Goal: Ask a question

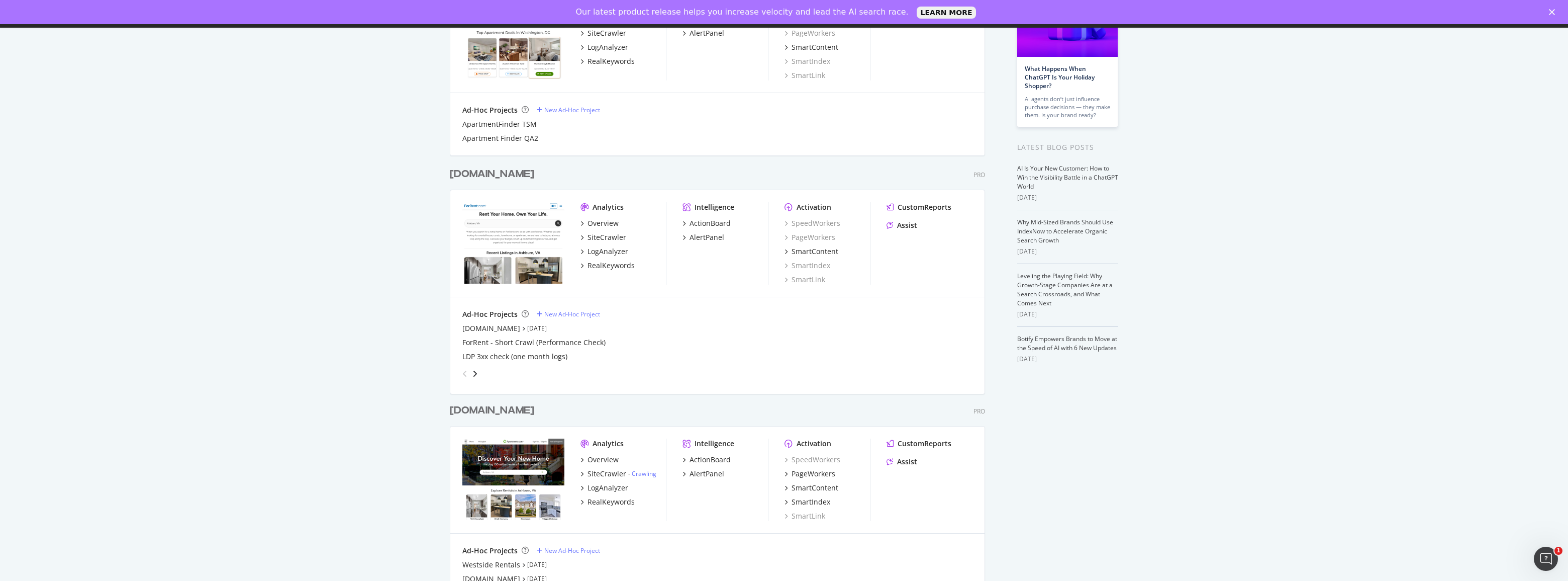
scroll to position [167, 0]
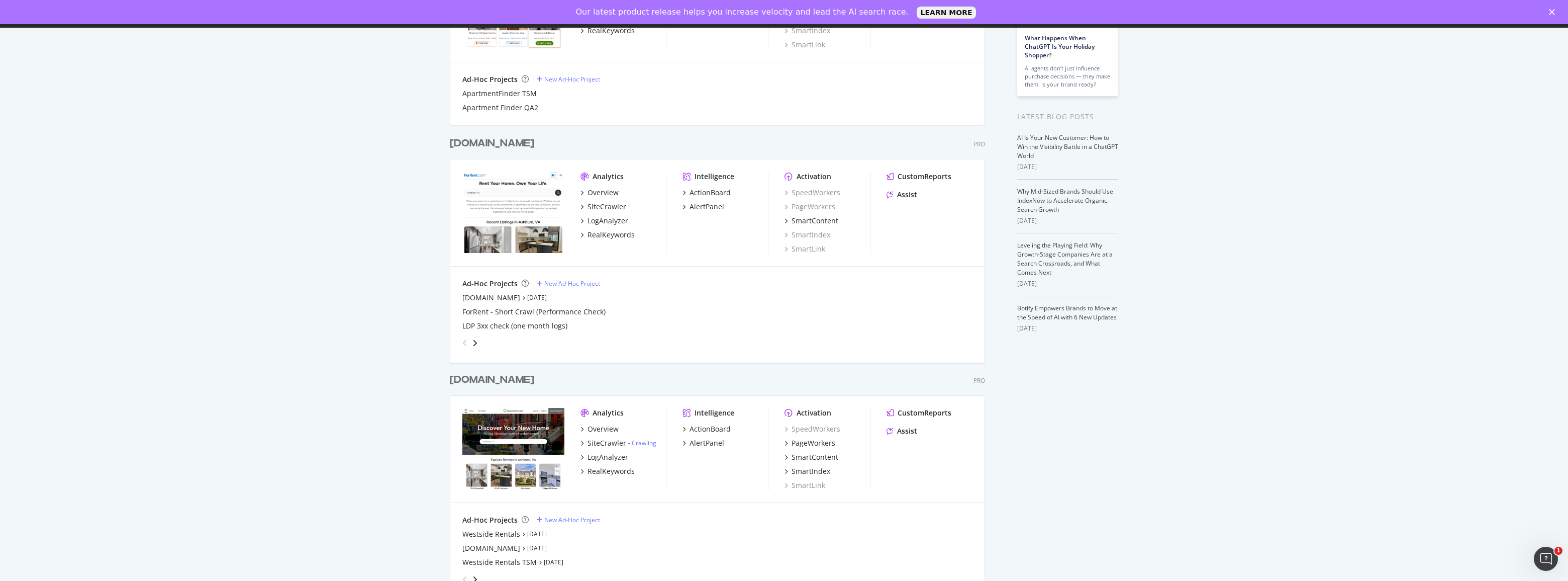
click at [466, 146] on div "[DOMAIN_NAME]" at bounding box center [492, 144] width 85 height 15
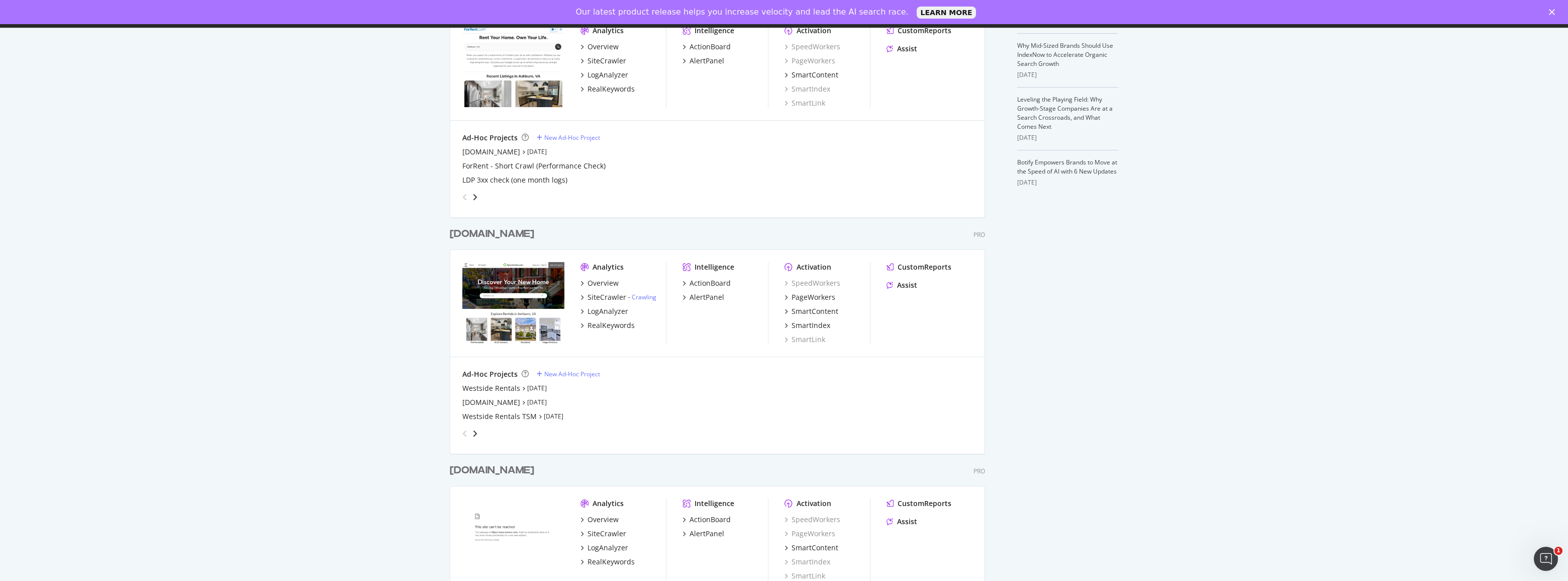
scroll to position [227, 0]
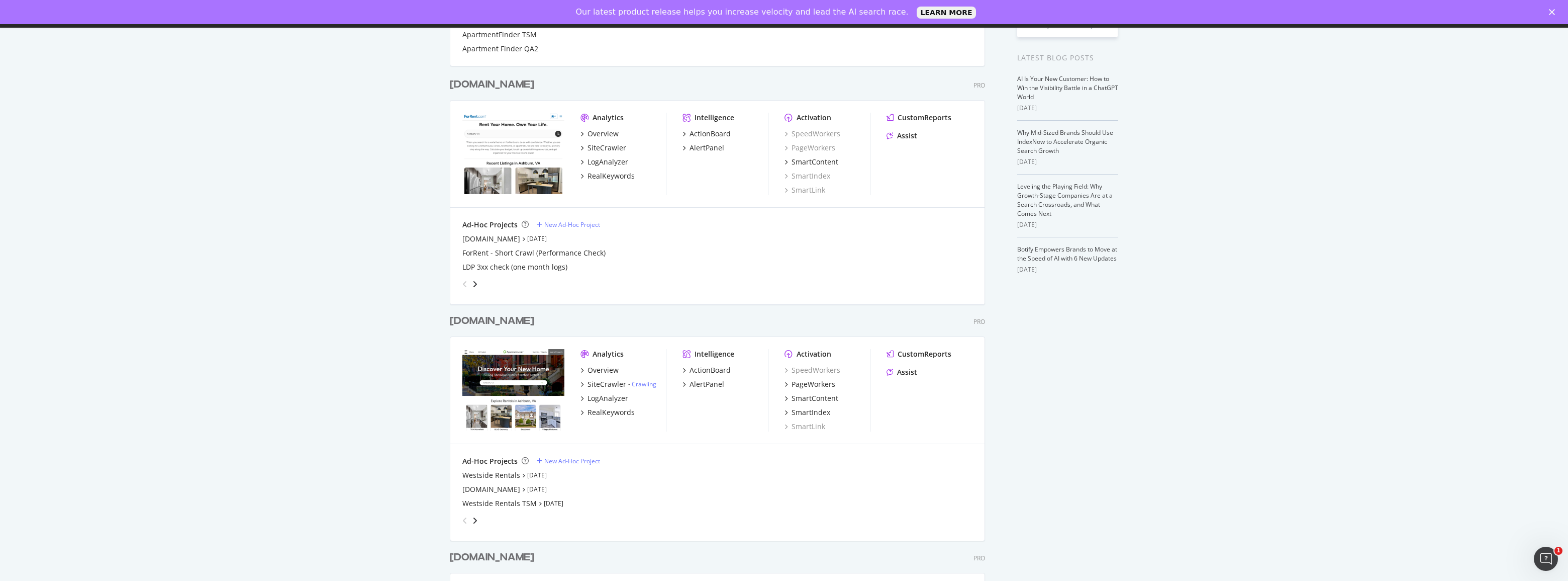
click at [490, 314] on div "[DOMAIN_NAME]" at bounding box center [492, 321] width 85 height 15
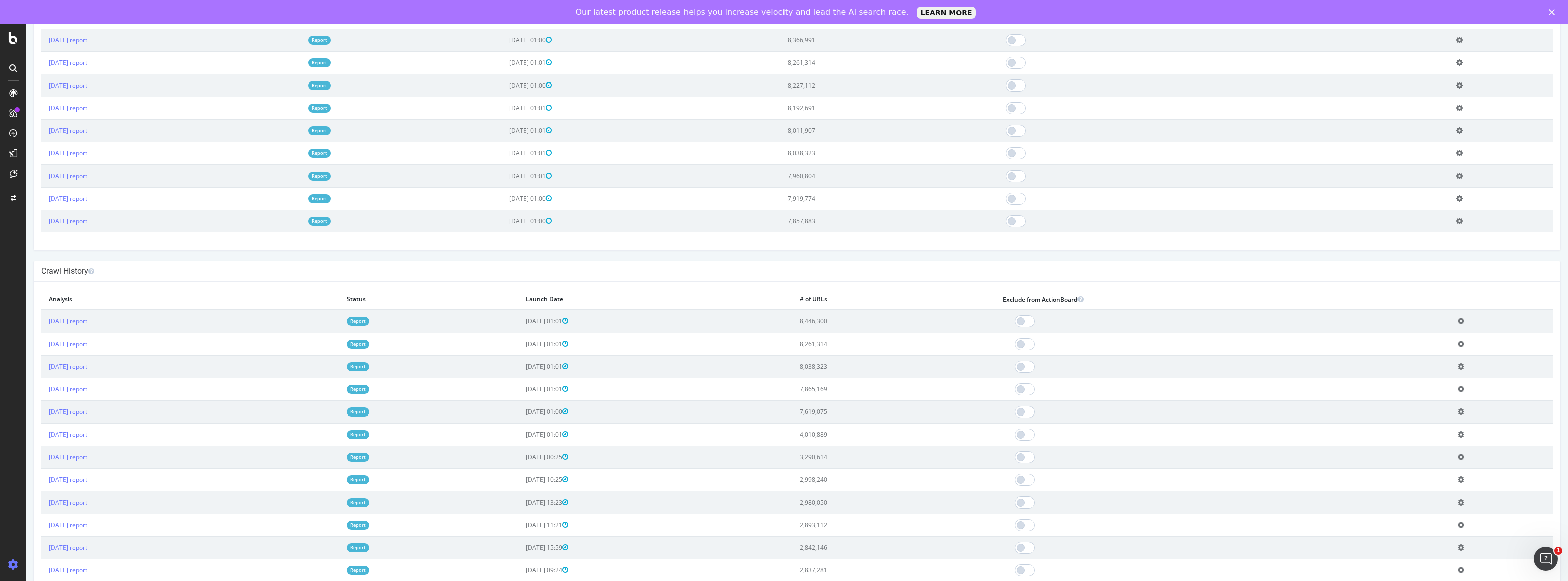
scroll to position [83, 0]
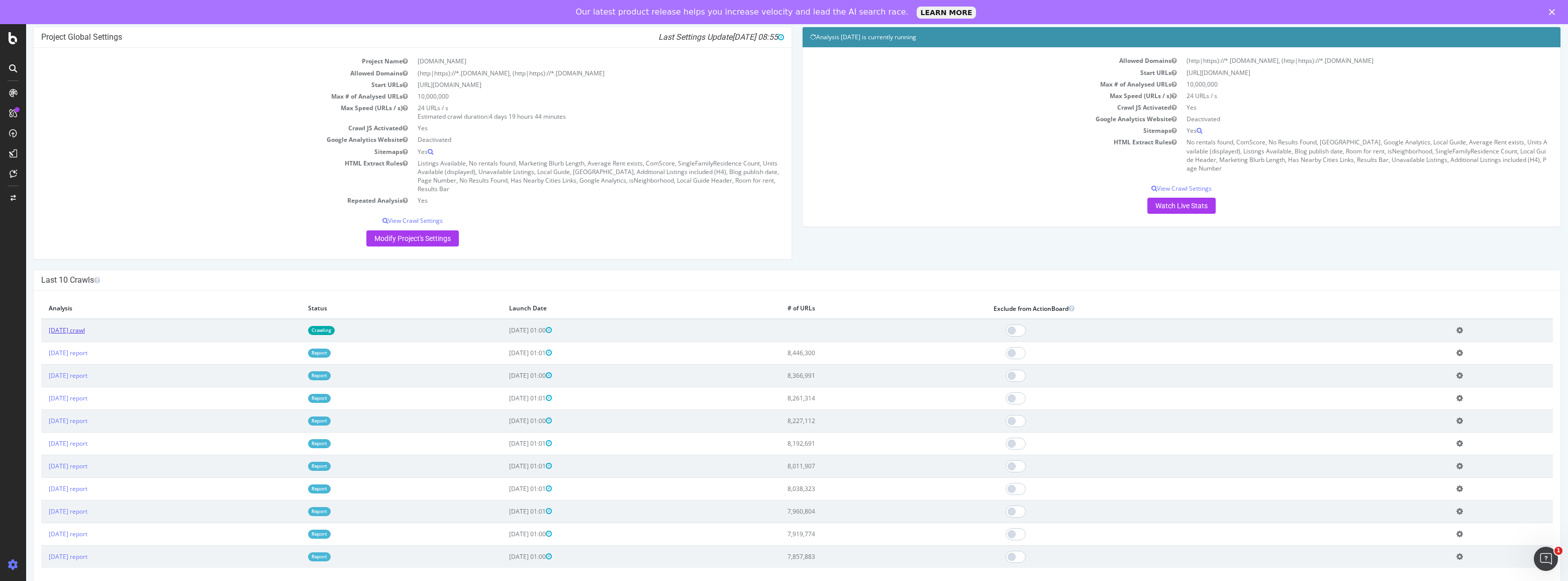
click at [79, 330] on link "[DATE] crawl" at bounding box center [66, 329] width 36 height 9
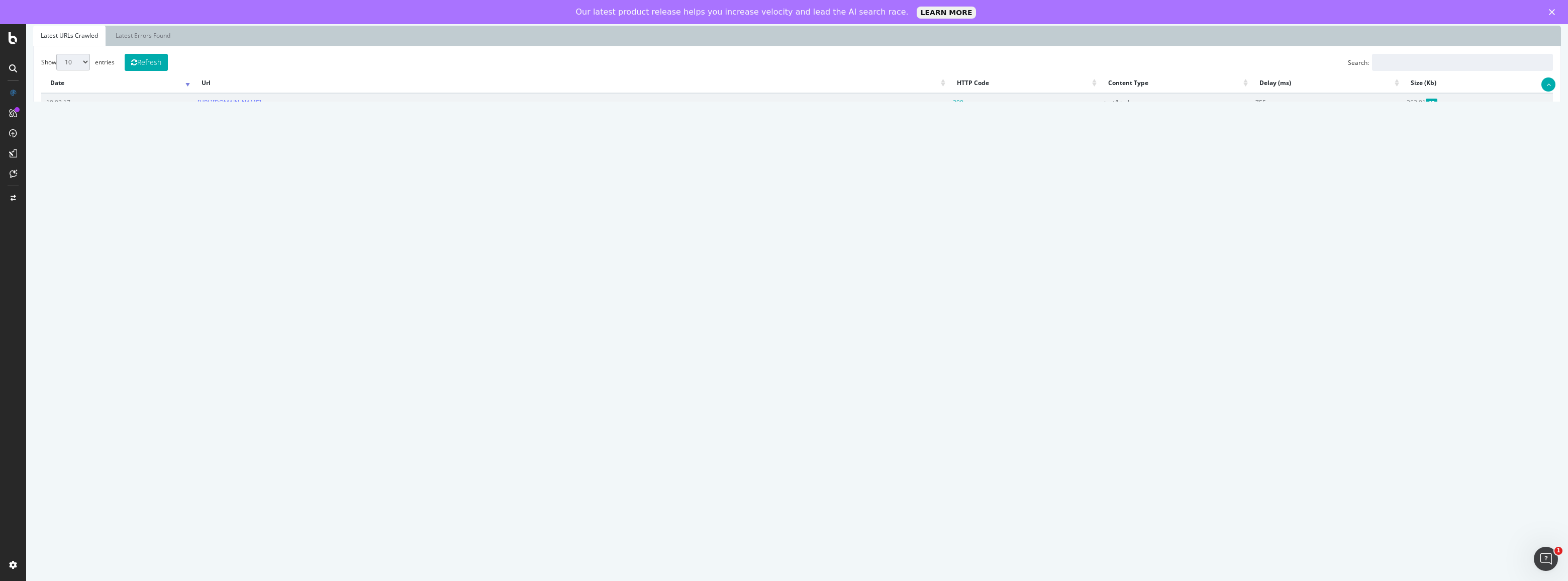
scroll to position [272, 0]
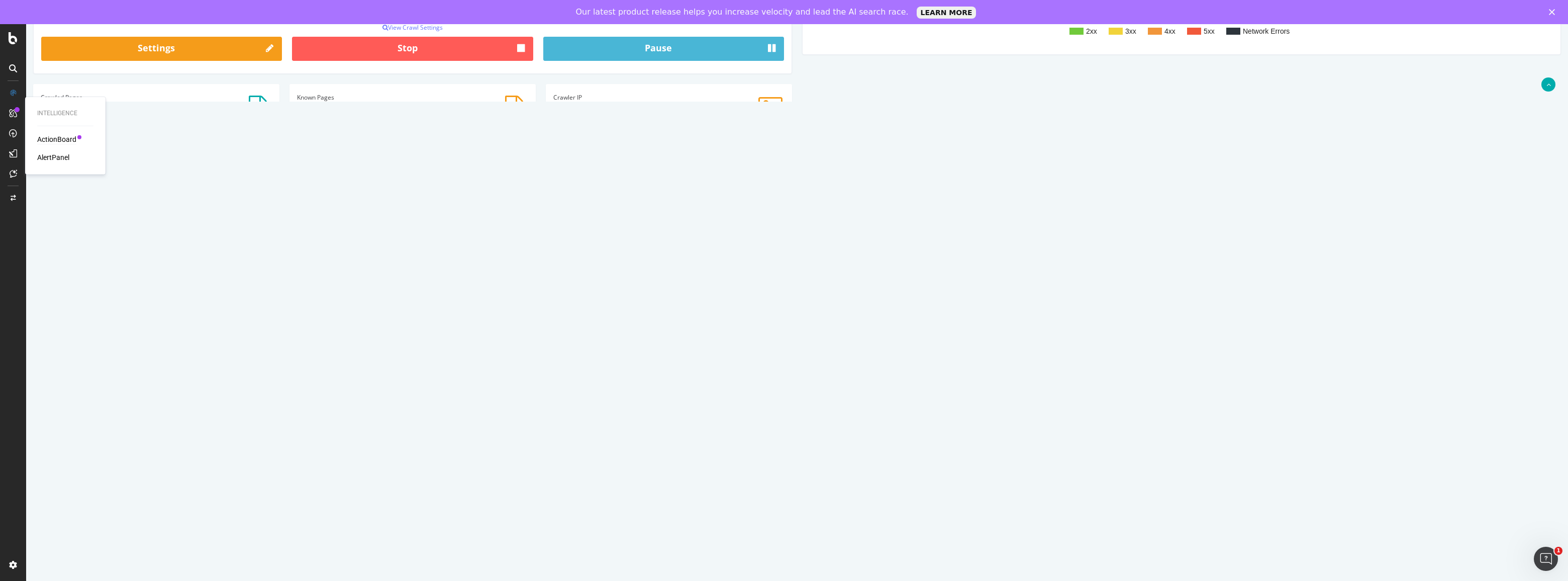
click at [67, 142] on div "ActionBoard" at bounding box center [57, 139] width 39 height 10
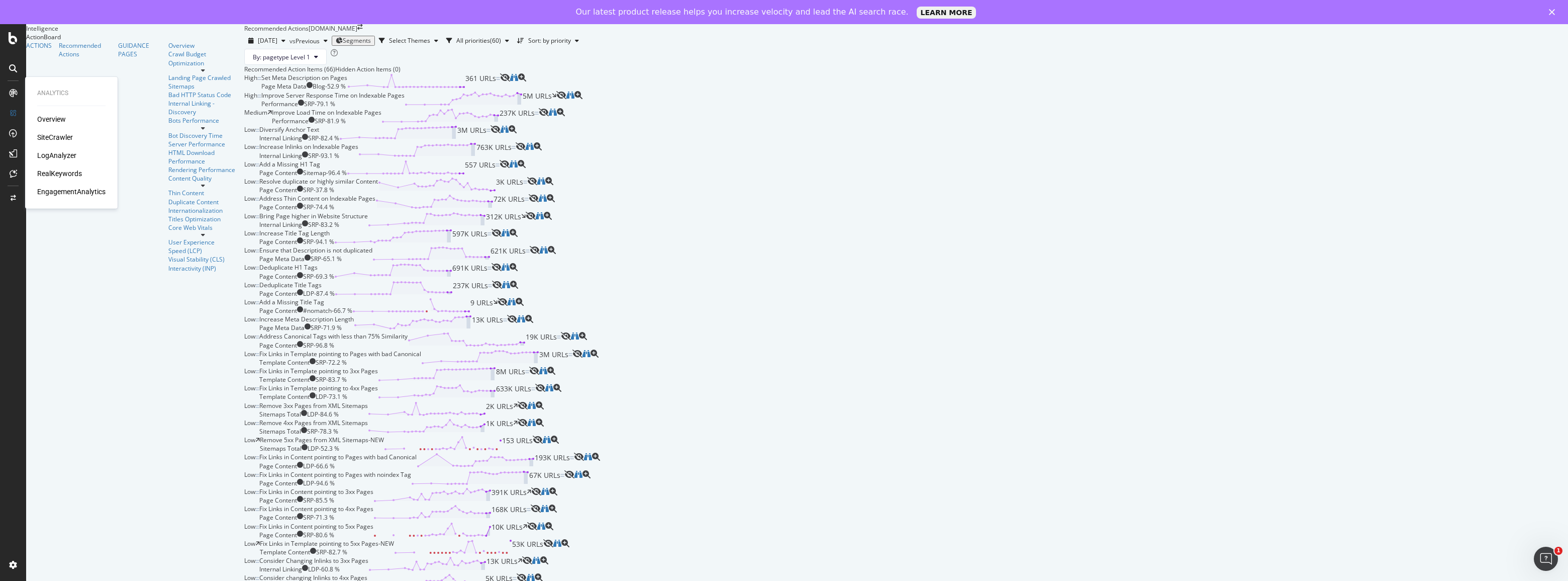
click at [12, 89] on icon at bounding box center [13, 93] width 8 height 8
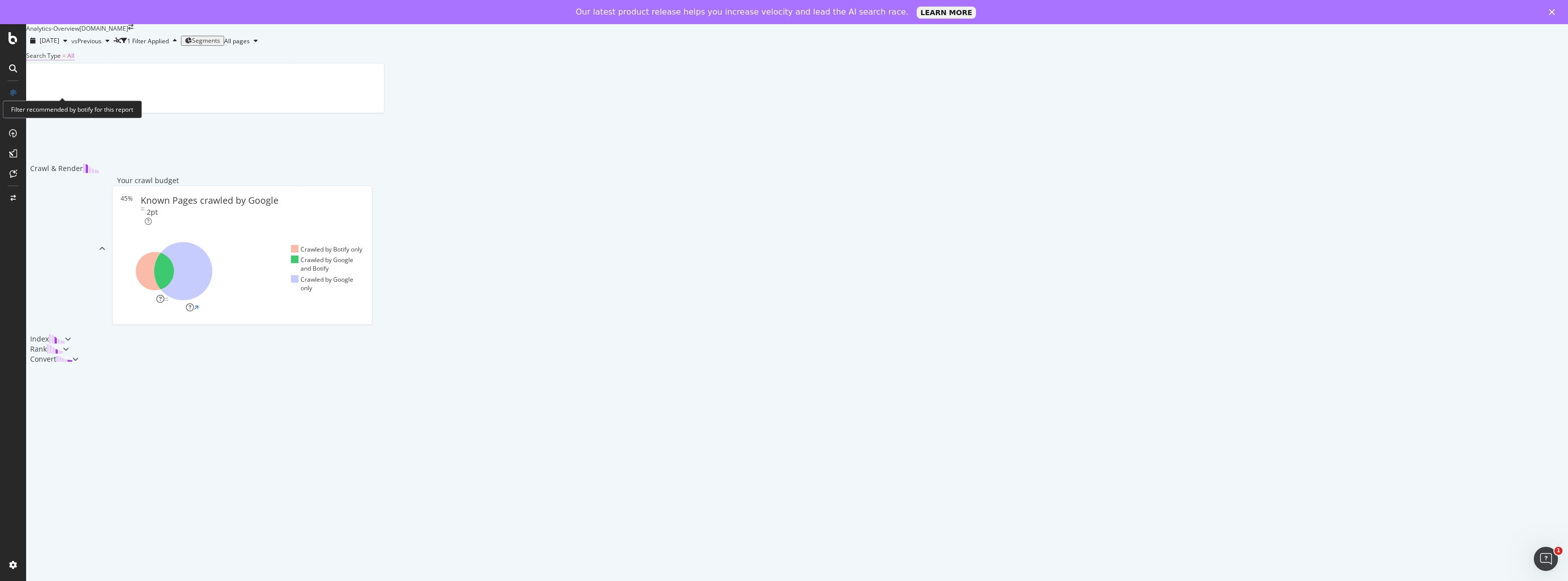
click at [74, 60] on span "Search Type = All" at bounding box center [50, 55] width 48 height 9
click at [74, 88] on div "Search Type" at bounding box center [56, 83] width 35 height 9
click at [177, 44] on icon "button" at bounding box center [175, 41] width 4 height 6
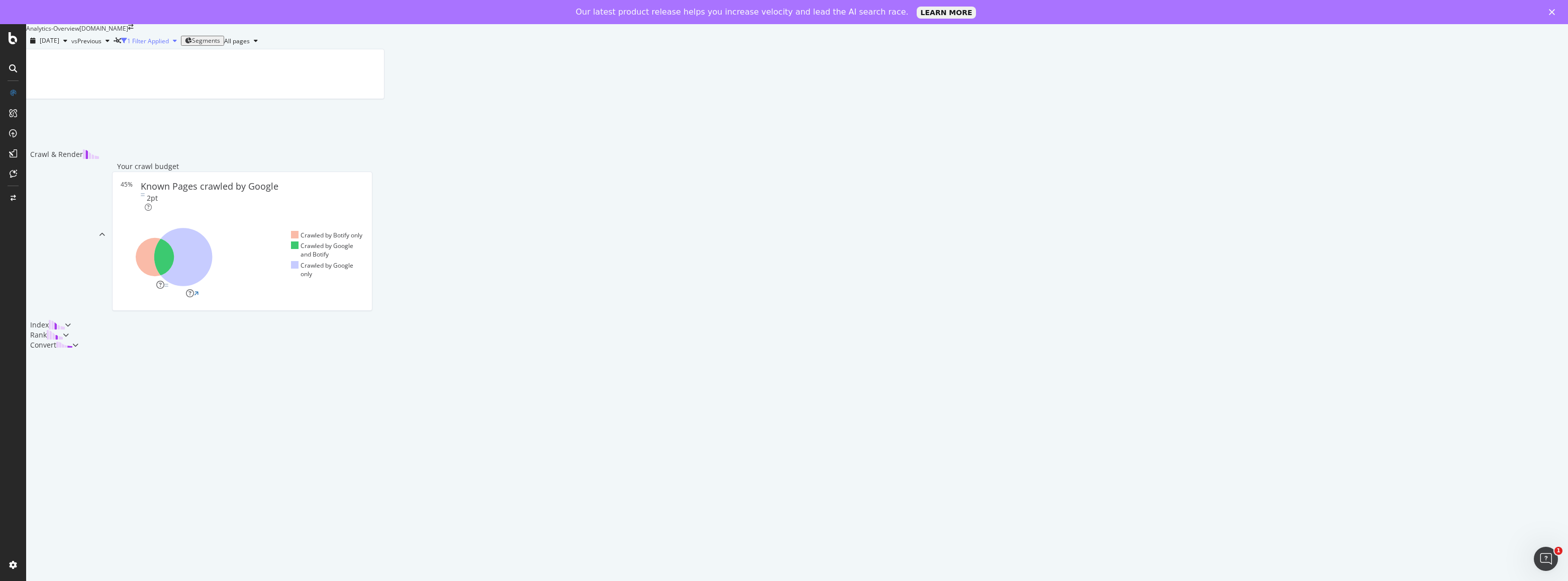
click at [177, 44] on icon "button" at bounding box center [175, 41] width 4 height 6
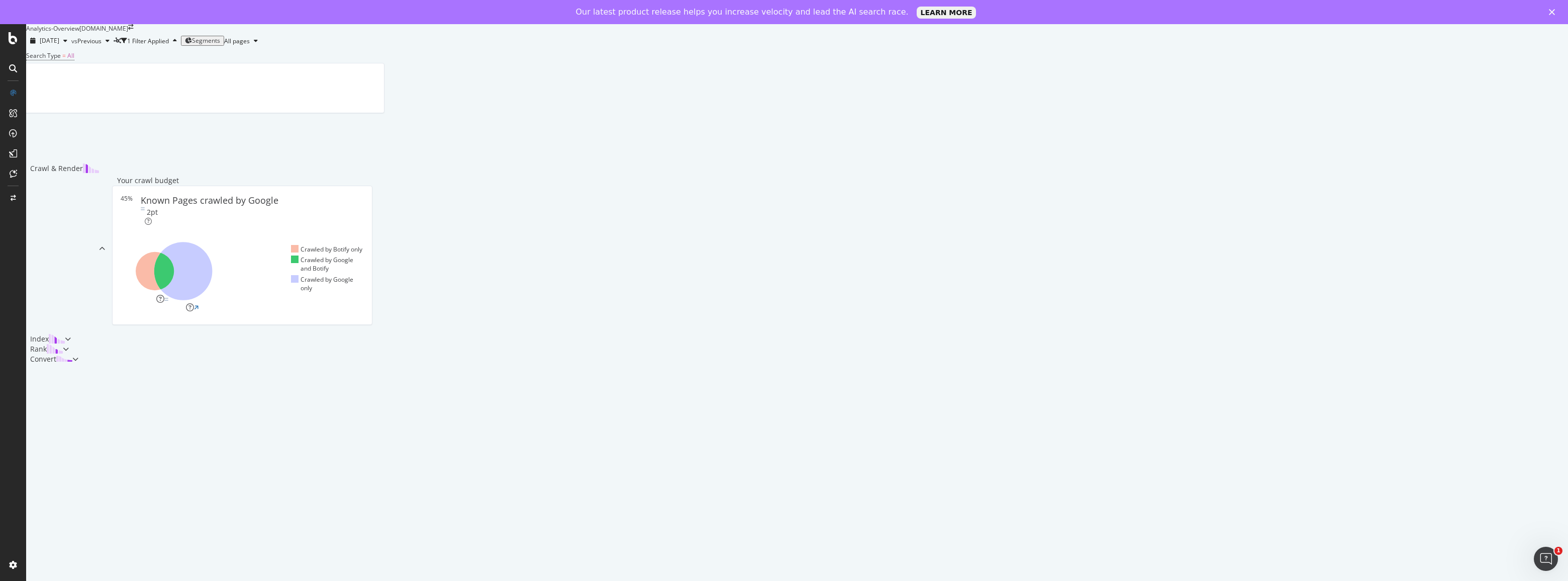
click at [220, 44] on span "Segments" at bounding box center [206, 40] width 28 height 9
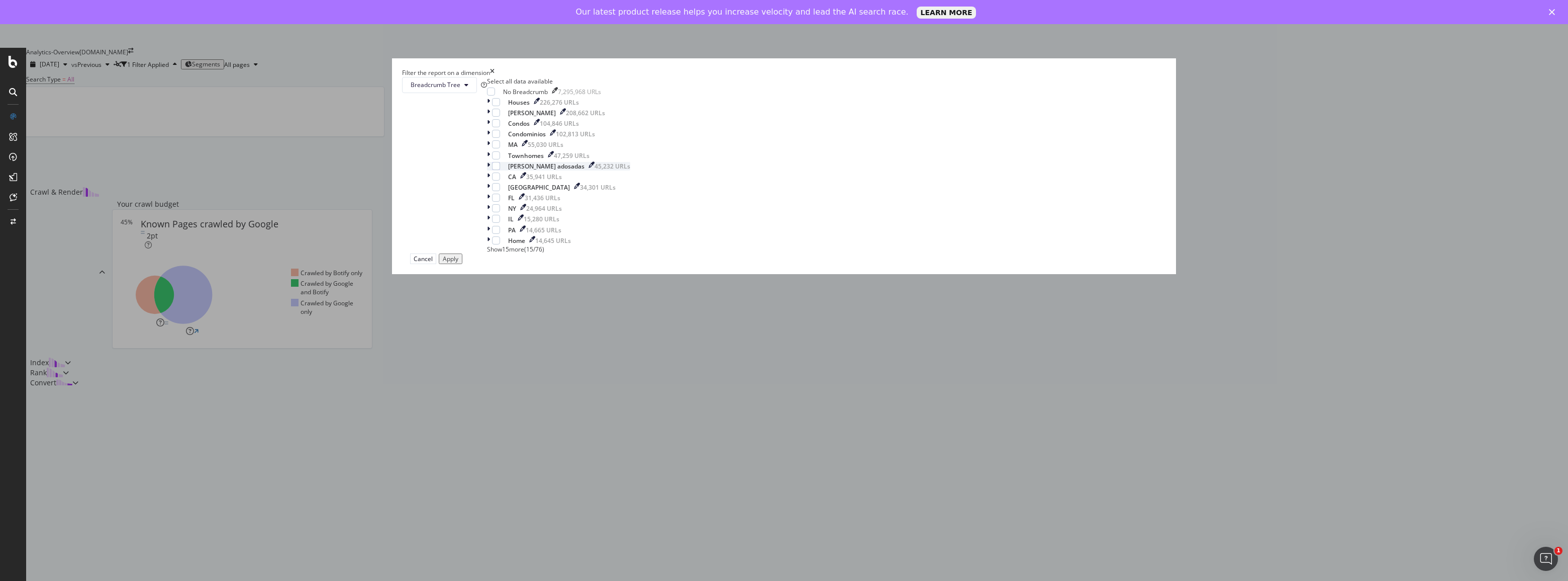
scroll to position [8, 0]
click at [524, 253] on span "Show 15 more" at bounding box center [505, 249] width 37 height 9
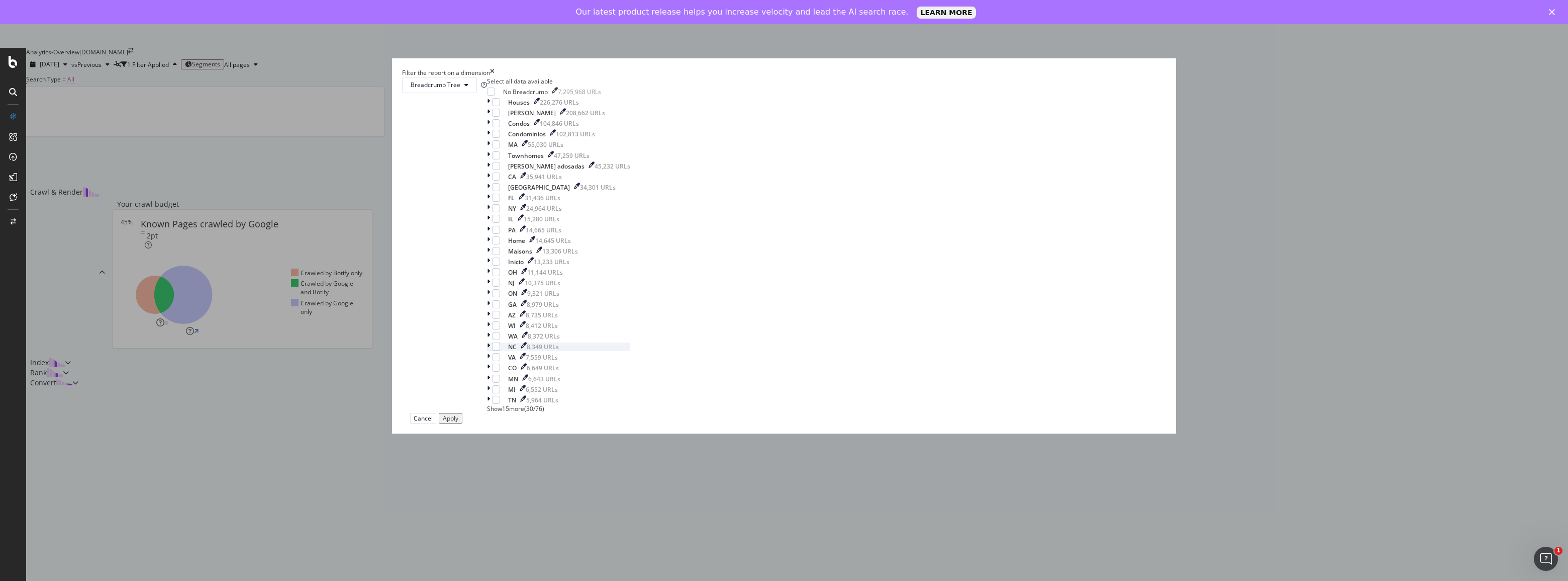
scroll to position [189, 0]
click at [887, 77] on div "Filter the report on a dimension" at bounding box center [784, 72] width 764 height 9
click at [494, 77] on icon "times" at bounding box center [492, 72] width 4 height 9
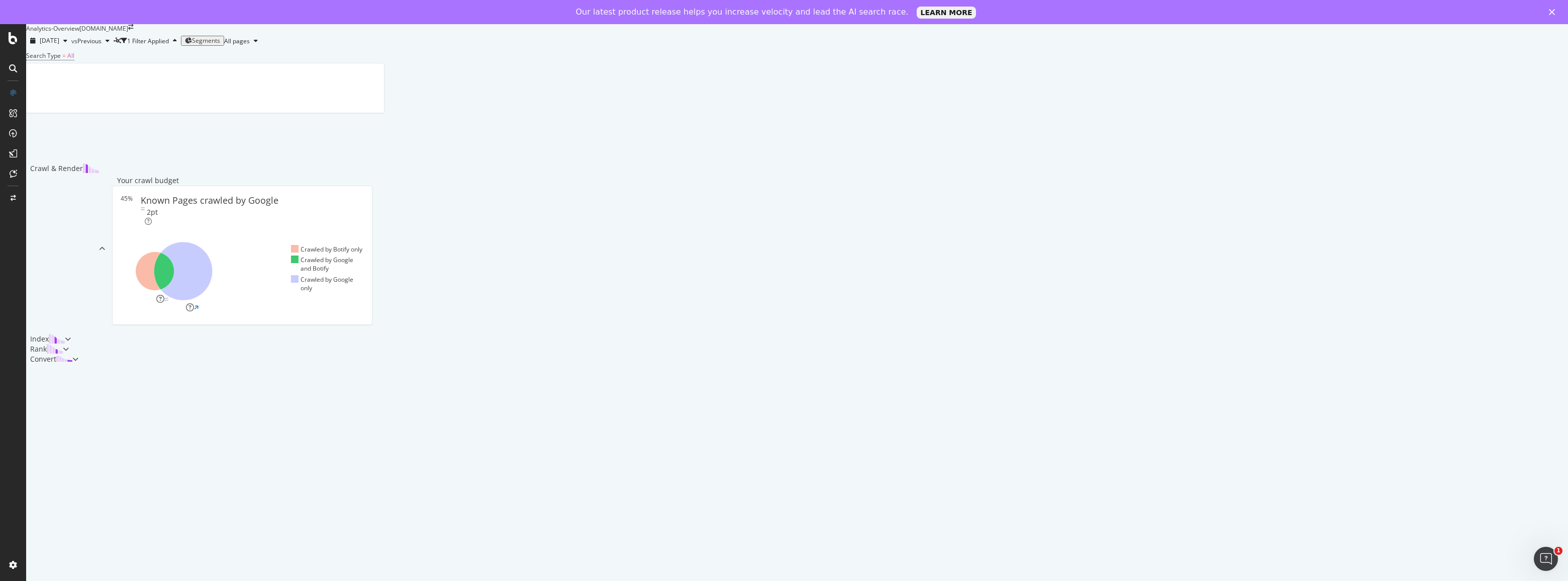
scroll to position [0, 0]
click at [10, 174] on icon at bounding box center [13, 173] width 7 height 8
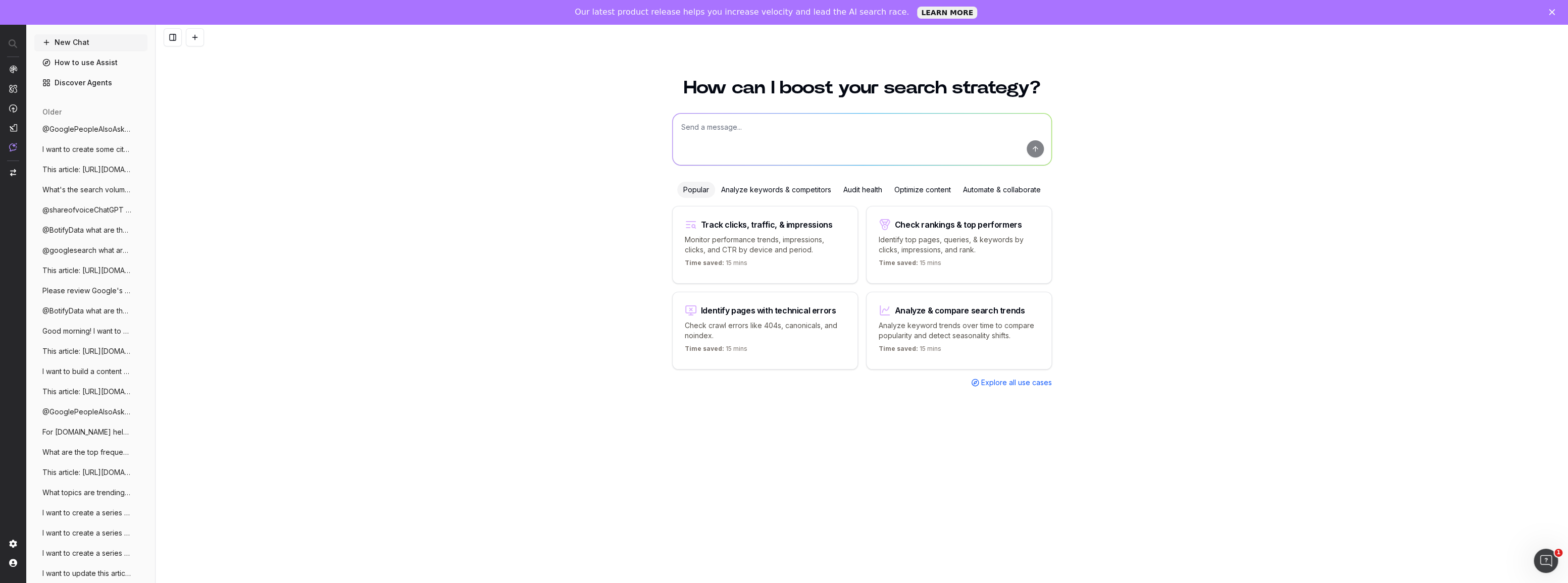
click at [755, 223] on div "Track clicks, traffic, & impressions" at bounding box center [766, 224] width 131 height 8
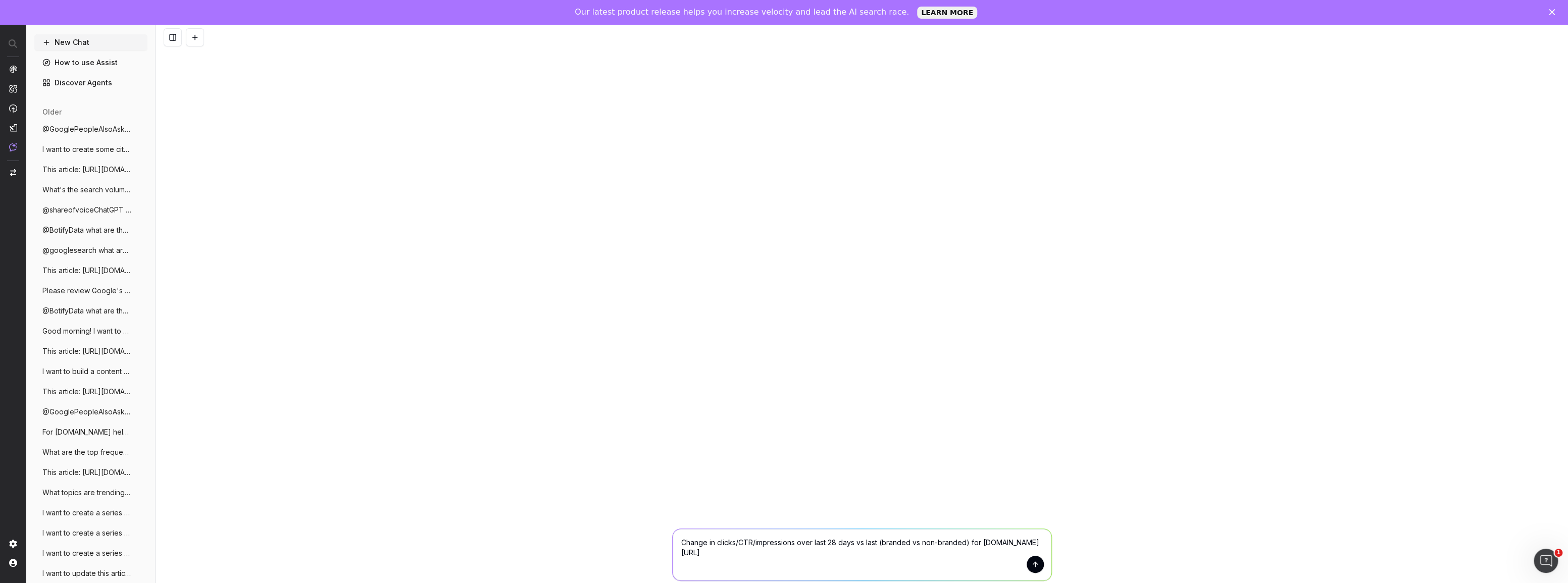
type textarea "Change in clicks/CTR/impressions over last 28 days vs last (branded vs non-bran…"
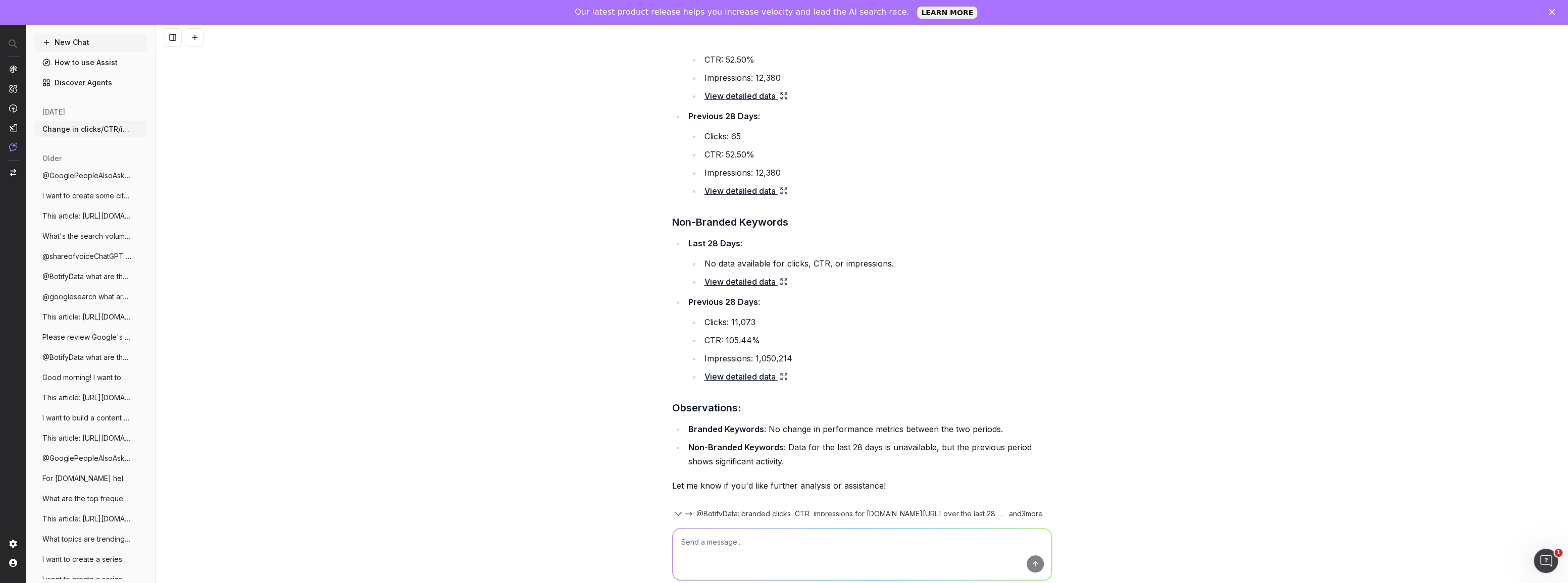
scroll to position [194, 0]
